Goal: Task Accomplishment & Management: Complete application form

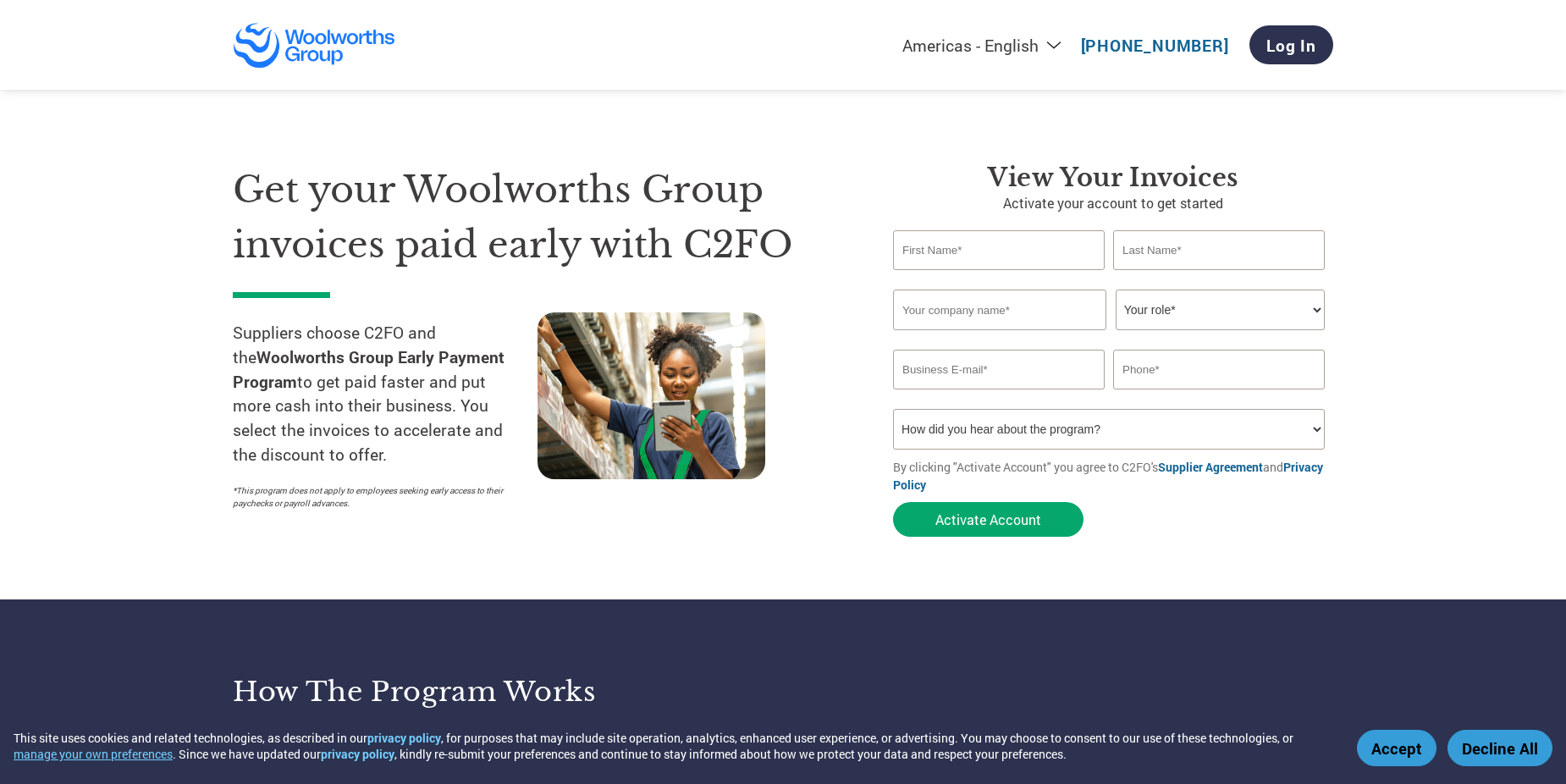
click at [1025, 258] on input "text" at bounding box center [999, 250] width 212 height 40
type input "[EMAIL_ADDRESS][DOMAIN_NAME]"
type input "0163351567"
type input "Shaq"
type input "L"
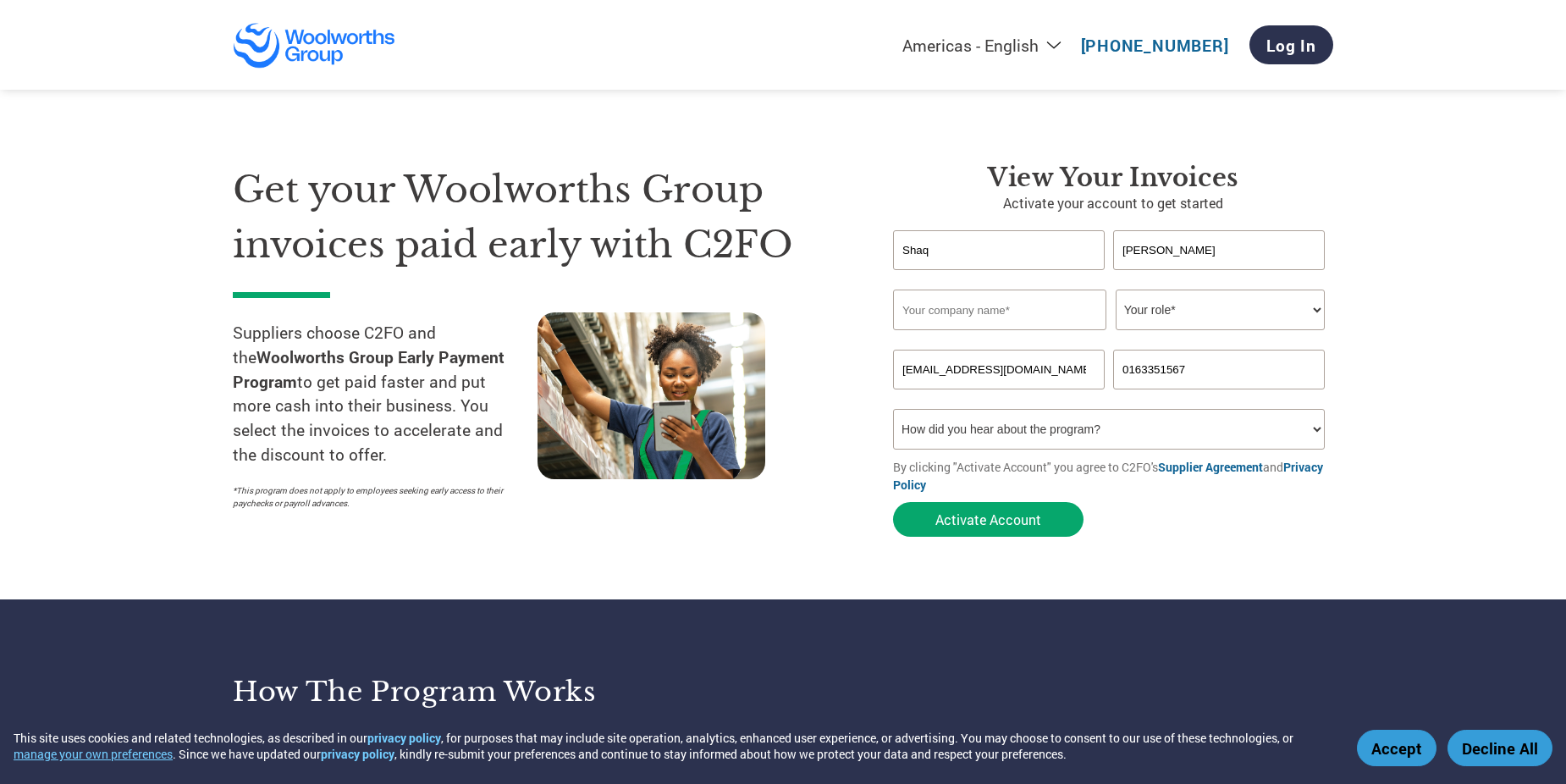
type input "[PERSON_NAME]"
click at [994, 301] on input "text" at bounding box center [1000, 309] width 214 height 41
paste input "Wavelength Australia Pty Ltd"
type input "Wavelength Australia Pty Ltd"
click at [1405, 312] on section "Get your Woolworths Group invoices paid early with C2FO Suppliers choose C2FO a…" at bounding box center [783, 333] width 1566 height 531
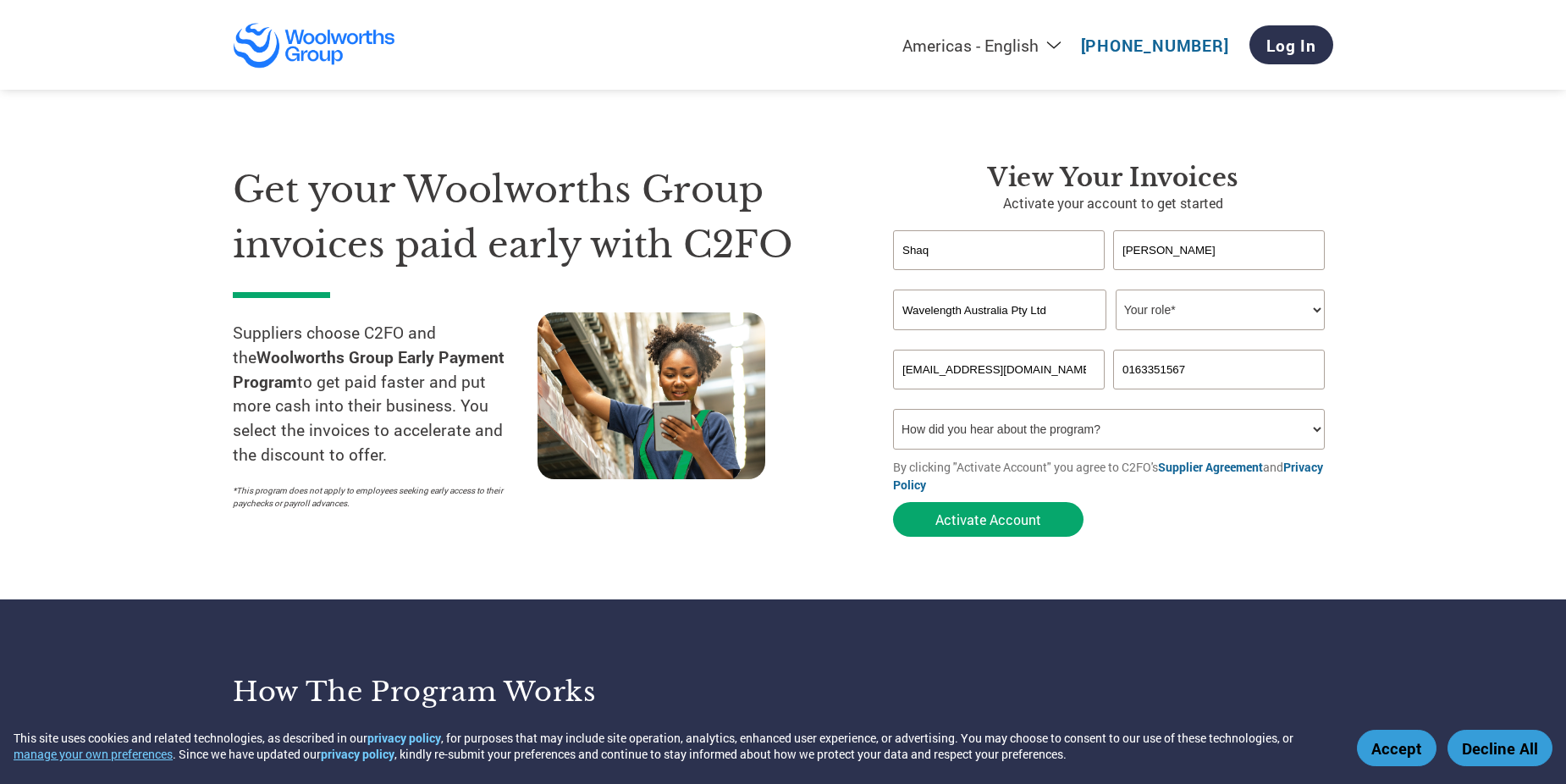
click at [1240, 312] on select "Your role* CFO Controller Credit Manager Finance Director Treasurer CEO Preside…" at bounding box center [1220, 309] width 209 height 41
select select "OTHER"
click at [1116, 289] on select "Your role* CFO Controller Credit Manager Finance Director Treasurer CEO Preside…" at bounding box center [1220, 309] width 209 height 41
click at [1430, 389] on section "Get your Woolworths Group invoices paid early with C2FO Suppliers choose C2FO a…" at bounding box center [783, 333] width 1566 height 531
click at [1001, 526] on button "Activate Account" at bounding box center [989, 519] width 191 height 34
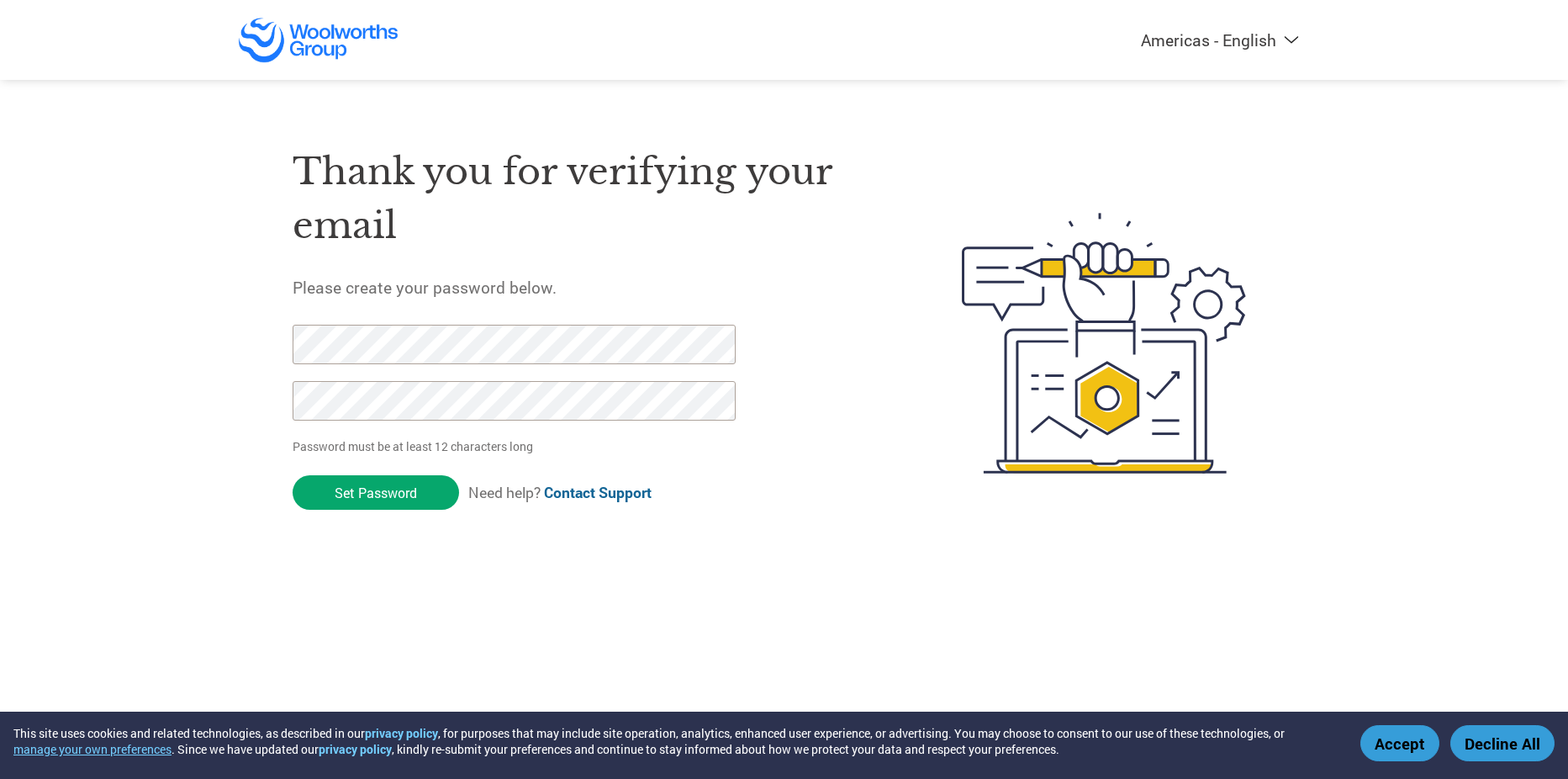
click at [293, 475] on input "Set Password" at bounding box center [376, 492] width 167 height 34
click input "Set Password" at bounding box center [376, 492] width 167 height 34
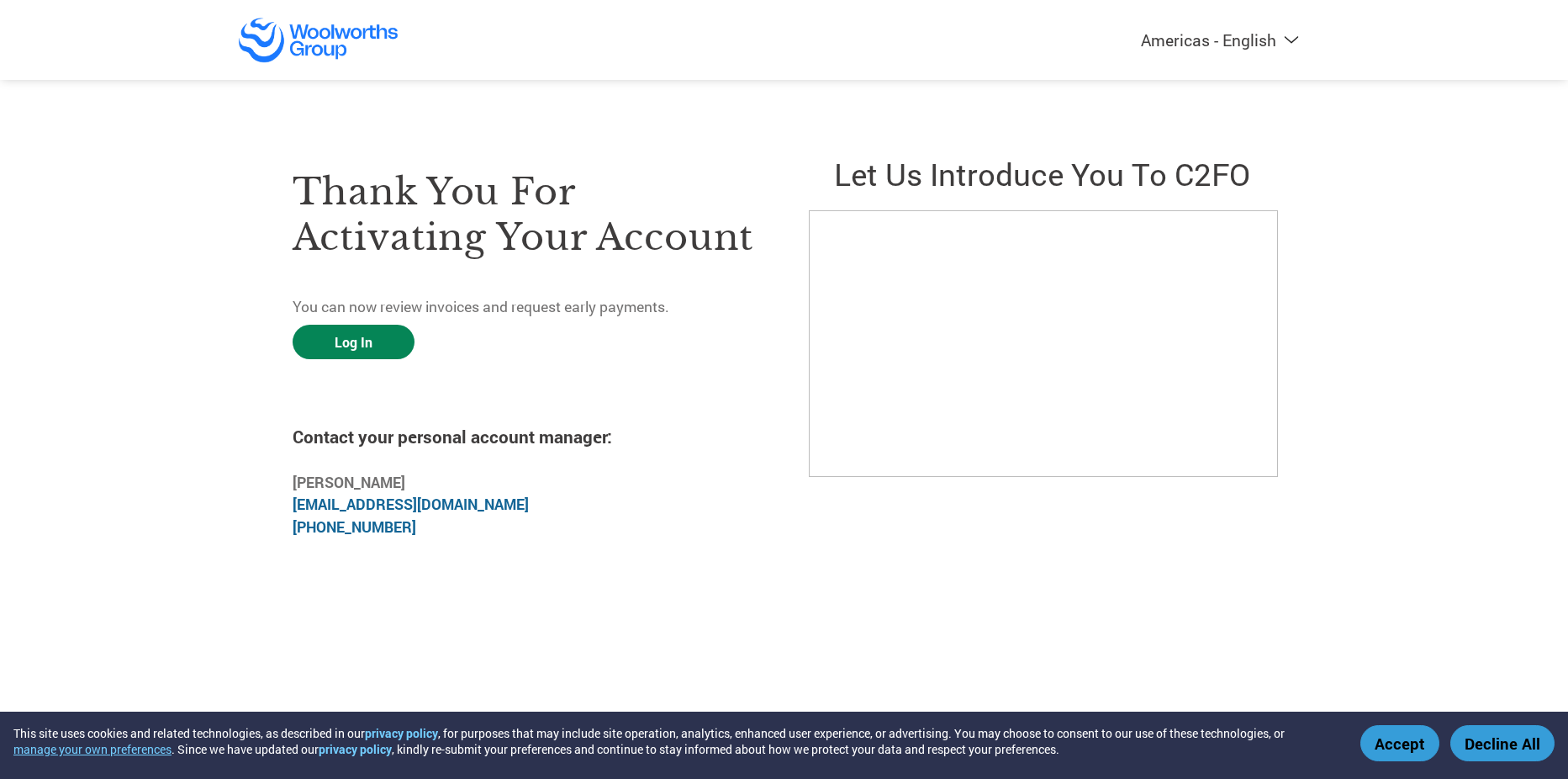
click at [360, 346] on link "Log In" at bounding box center [353, 341] width 122 height 34
